Goal: Transaction & Acquisition: Purchase product/service

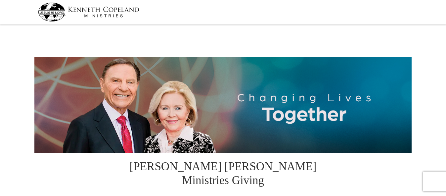
select select "WY"
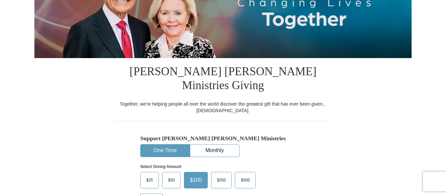
scroll to position [98, 0]
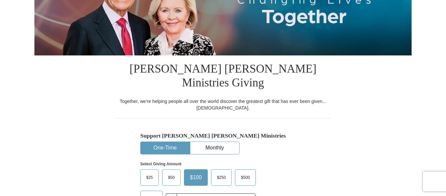
click at [152, 194] on span "Other" at bounding box center [151, 199] width 17 height 10
click at [0, 0] on input "Other" at bounding box center [0, 0] width 0 height 0
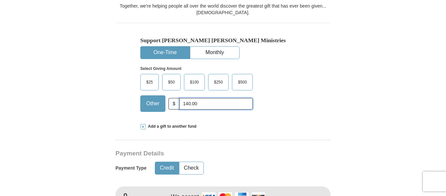
scroll to position [195, 0]
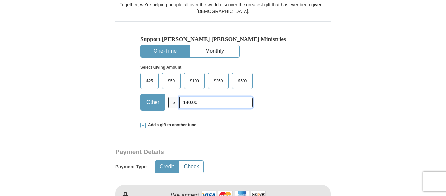
type input "140.00"
click at [201, 161] on button "Check" at bounding box center [191, 167] width 24 height 12
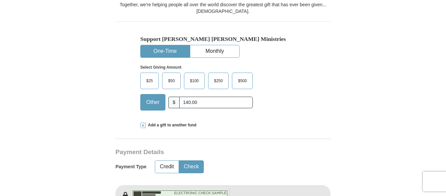
type button "Check"
click at [179, 161] on button "Check" at bounding box center [191, 167] width 24 height 12
type button "Credit"
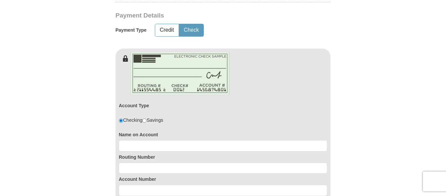
scroll to position [369, 0]
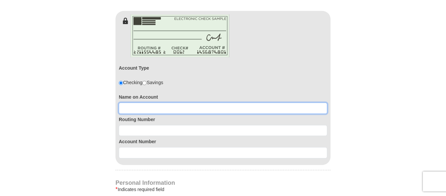
click at [140, 103] on input at bounding box center [223, 108] width 208 height 11
type input "Marceil Miller"
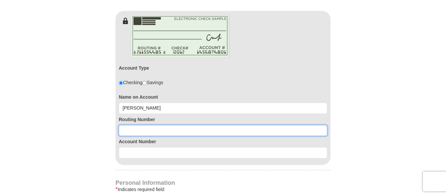
click at [171, 125] on input at bounding box center [223, 130] width 208 height 11
type input "107001232"
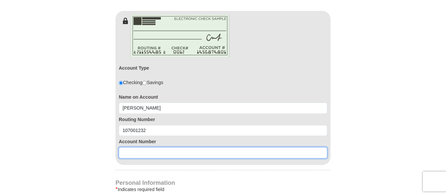
click at [168, 147] on input at bounding box center [223, 152] width 208 height 11
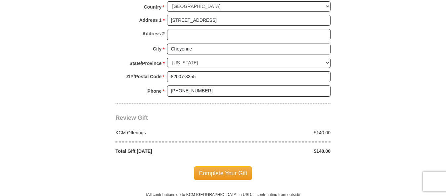
scroll to position [632, 0]
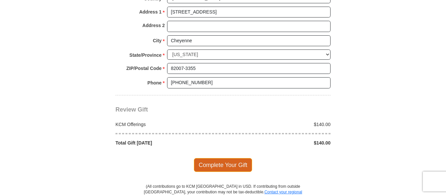
type input "3717300"
click at [225, 158] on span "Complete Your Gift" at bounding box center [223, 165] width 59 height 14
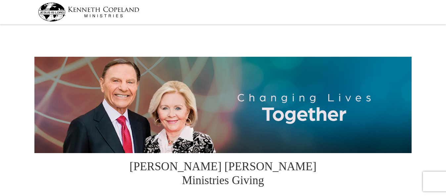
select select "WY"
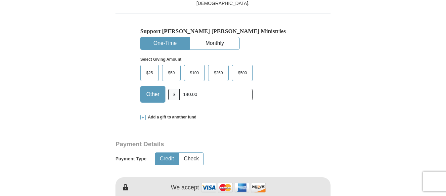
scroll to position [204, 0]
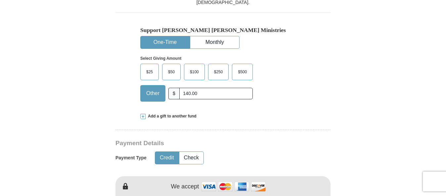
click at [215, 67] on span "$250" at bounding box center [219, 72] width 16 height 10
click at [0, 0] on input "$250" at bounding box center [0, 0] width 0 height 0
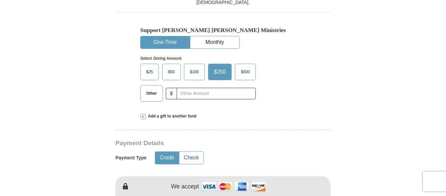
click at [191, 152] on button "Check" at bounding box center [191, 158] width 24 height 12
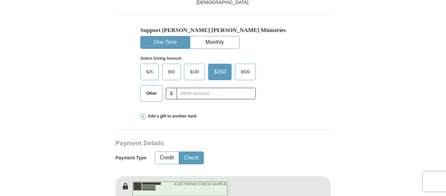
type button "Check"
type button "Credit"
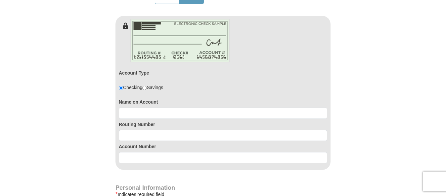
scroll to position [392, 0]
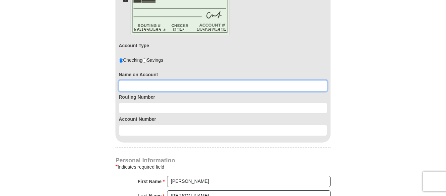
click at [168, 80] on input at bounding box center [223, 85] width 208 height 11
drag, startPoint x: 169, startPoint y: 56, endPoint x: 169, endPoint y: 63, distance: 7.3
click at [169, 69] on div "Name on Account C" at bounding box center [223, 80] width 208 height 22
click at [138, 80] on input "C" at bounding box center [223, 85] width 208 height 11
type input "C"
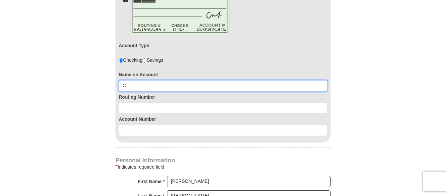
drag, startPoint x: 138, startPoint y: 74, endPoint x: 131, endPoint y: 70, distance: 8.0
click at [131, 80] on input "C" at bounding box center [223, 85] width 208 height 11
click at [128, 80] on input "C" at bounding box center [223, 85] width 208 height 11
type input "Robert C.Miller"
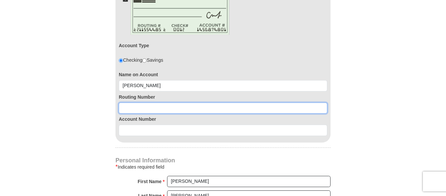
click at [171, 103] on input at bounding box center [223, 108] width 208 height 11
type input "107001232"
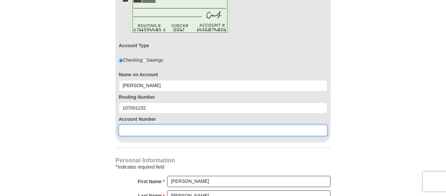
click at [167, 125] on input at bounding box center [223, 130] width 208 height 11
type input "3717300"
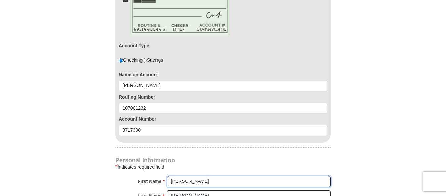
click at [195, 176] on input "Marceil" at bounding box center [248, 181] width 163 height 11
type input "M"
click at [214, 191] on input "Miller" at bounding box center [248, 196] width 163 height 11
click at [183, 176] on input "R" at bounding box center [248, 181] width 163 height 11
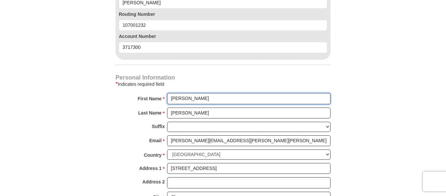
scroll to position [482, 0]
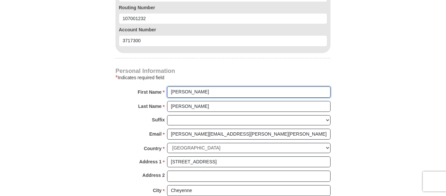
type input "Robert"
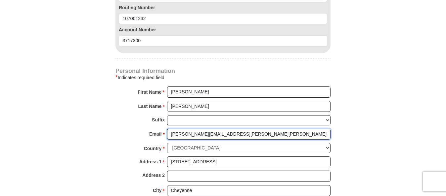
click at [230, 129] on input "marceil.miller@bresnan.net" at bounding box center [248, 134] width 163 height 11
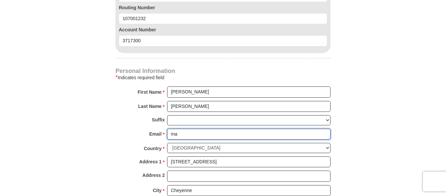
type input "m"
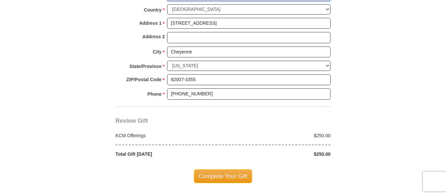
scroll to position [625, 0]
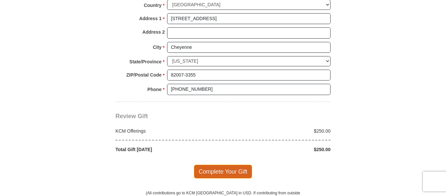
type input "robert.miller@bresnan.net"
click at [217, 165] on span "Complete Your Gift" at bounding box center [223, 172] width 59 height 14
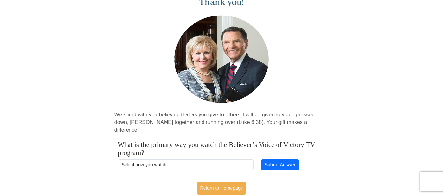
scroll to position [53, 0]
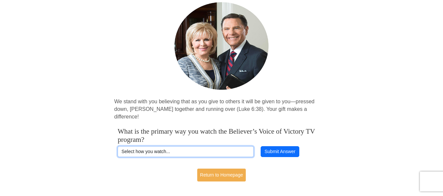
select select "ROKU"
click at [118, 147] on select "Select how you watch... Daystar Morning Daystar Evening [DOMAIN_NAME] [DOMAIN_N…" at bounding box center [186, 152] width 136 height 11
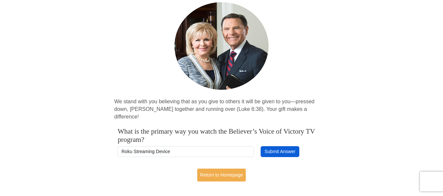
click at [281, 147] on button "Submit Answer" at bounding box center [280, 152] width 38 height 11
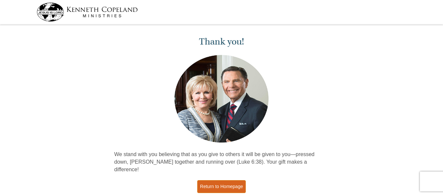
click at [224, 181] on link "Return to Homepage" at bounding box center [221, 187] width 49 height 13
